Goal: Task Accomplishment & Management: Complete application form

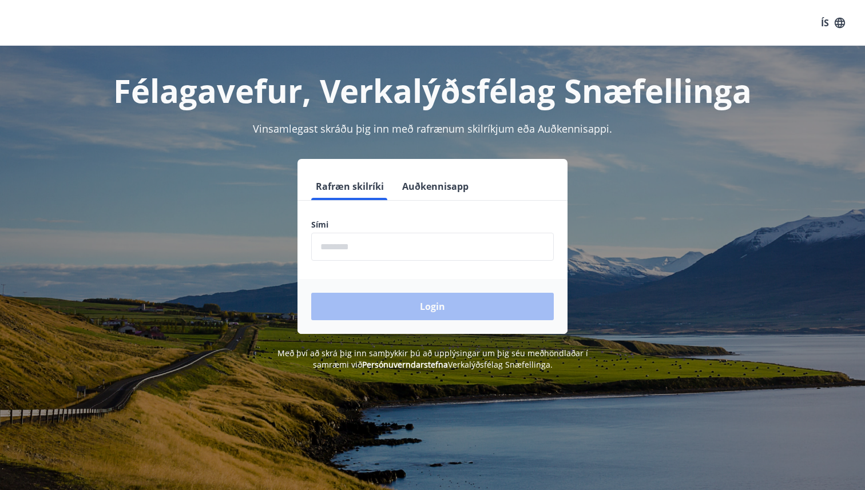
click at [435, 250] on input "phone" at bounding box center [432, 247] width 243 height 28
type input "********"
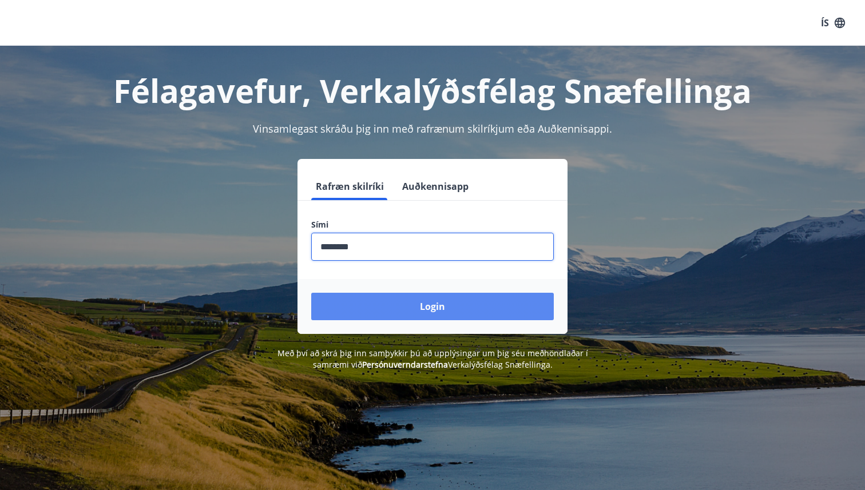
click at [430, 305] on button "Login" at bounding box center [432, 306] width 243 height 27
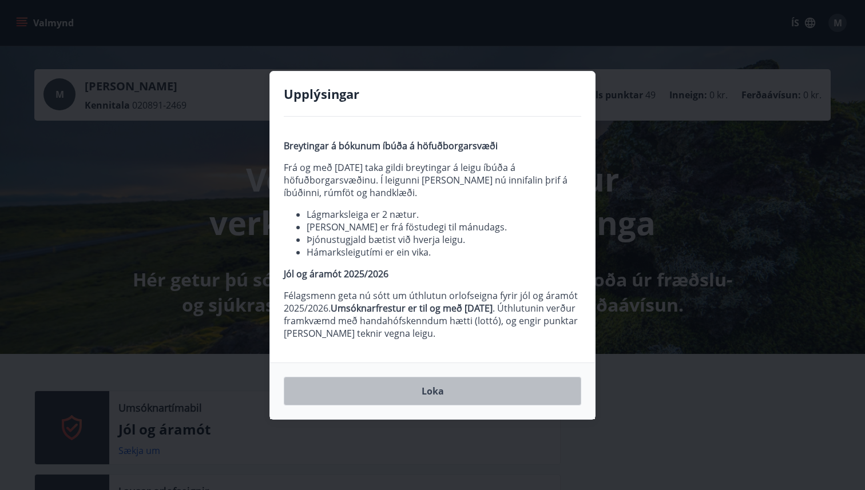
click at [439, 392] on button "Loka" at bounding box center [433, 391] width 298 height 29
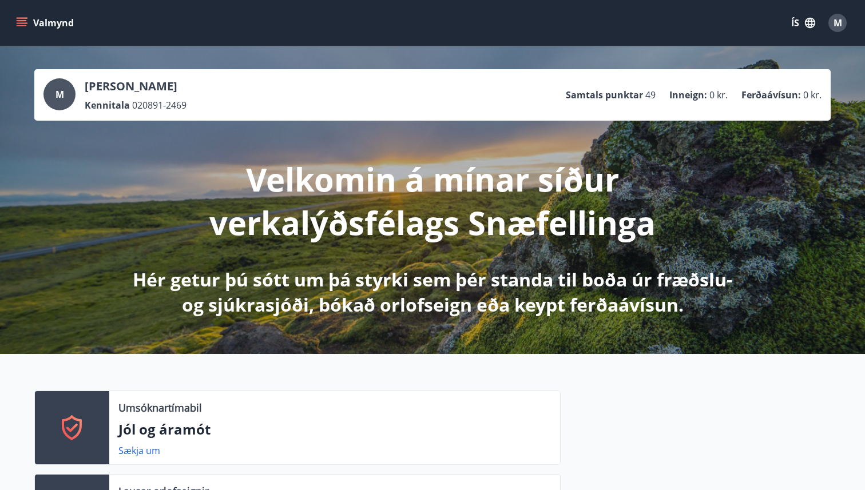
click at [55, 21] on button "Valmynd" at bounding box center [46, 23] width 65 height 21
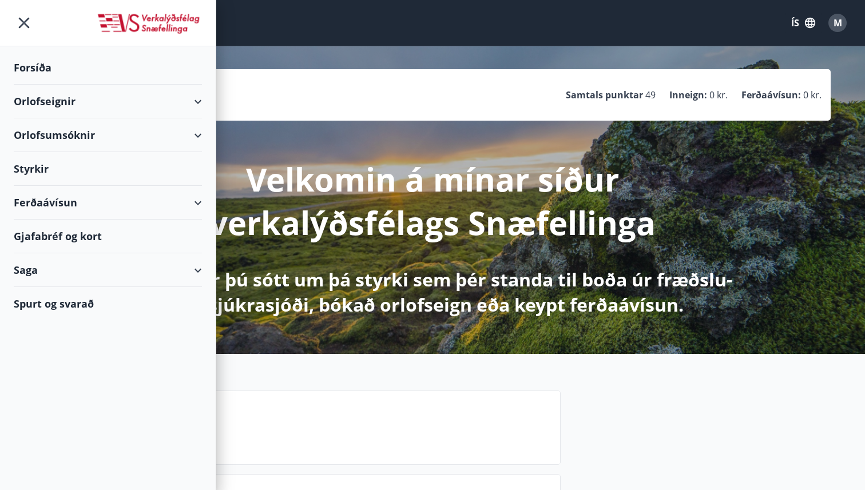
click at [181, 170] on div "Styrkir" at bounding box center [108, 169] width 188 height 34
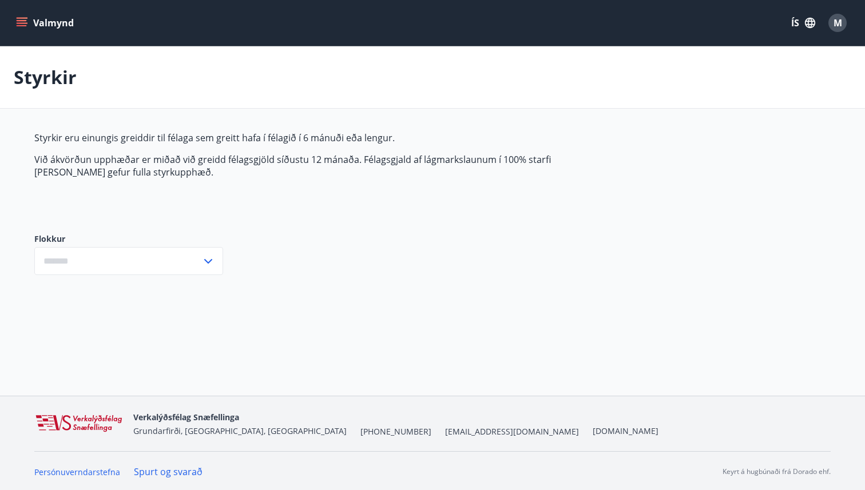
type input "***"
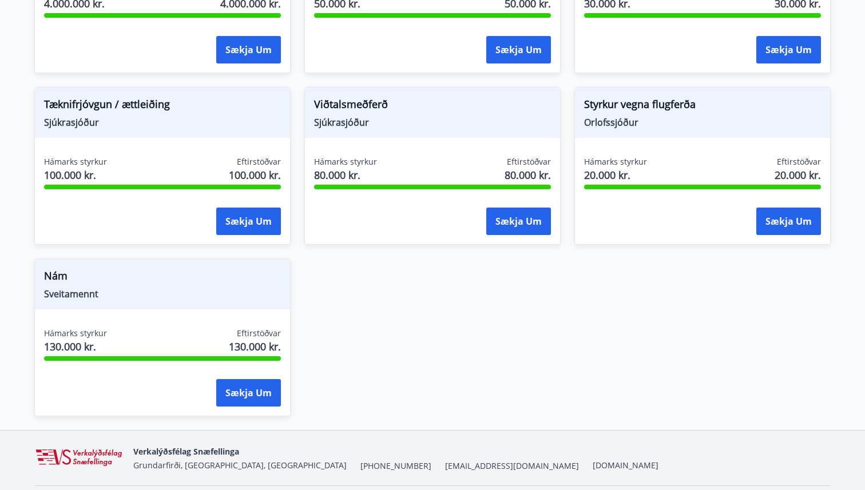
scroll to position [908, 0]
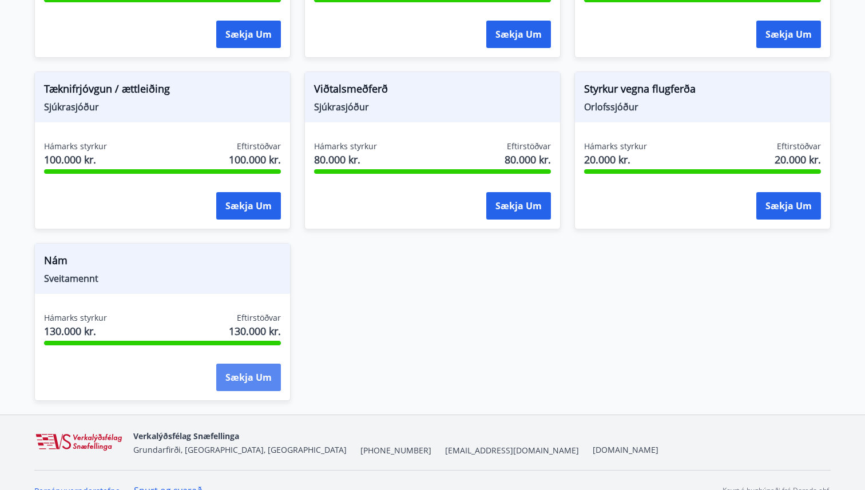
click at [261, 372] on button "Sækja um" at bounding box center [248, 377] width 65 height 27
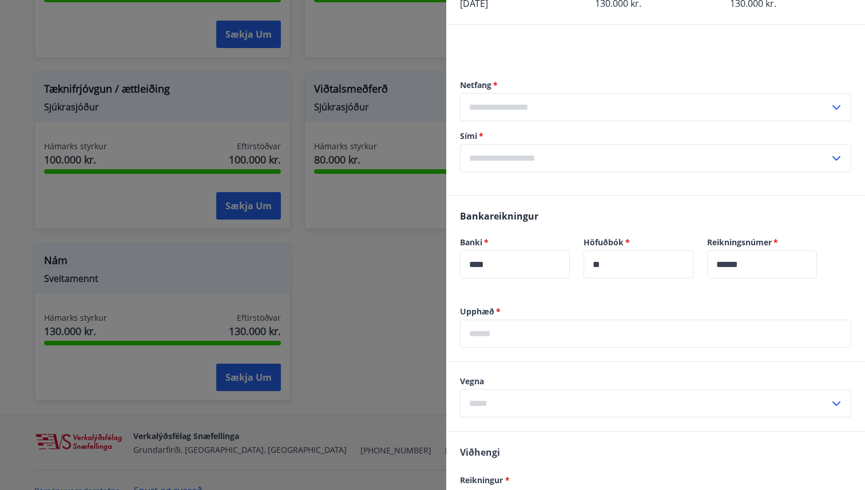
scroll to position [0, 0]
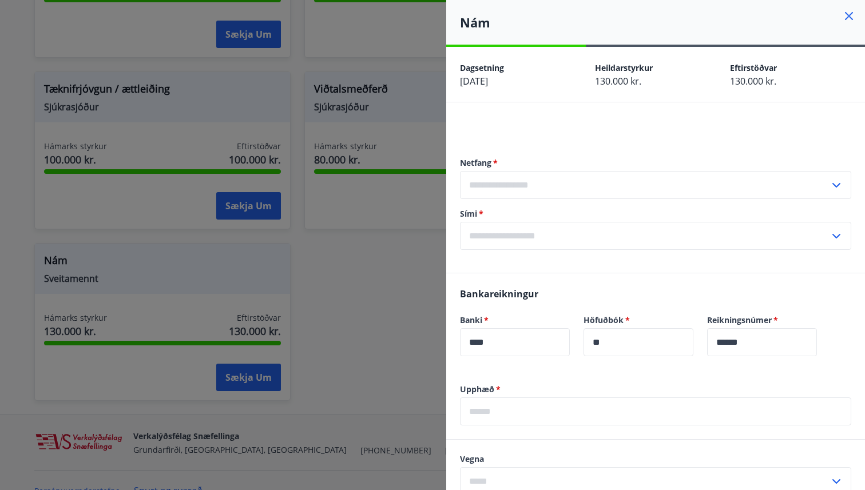
click at [325, 293] on div at bounding box center [432, 245] width 865 height 490
